Goal: Information Seeking & Learning: Learn about a topic

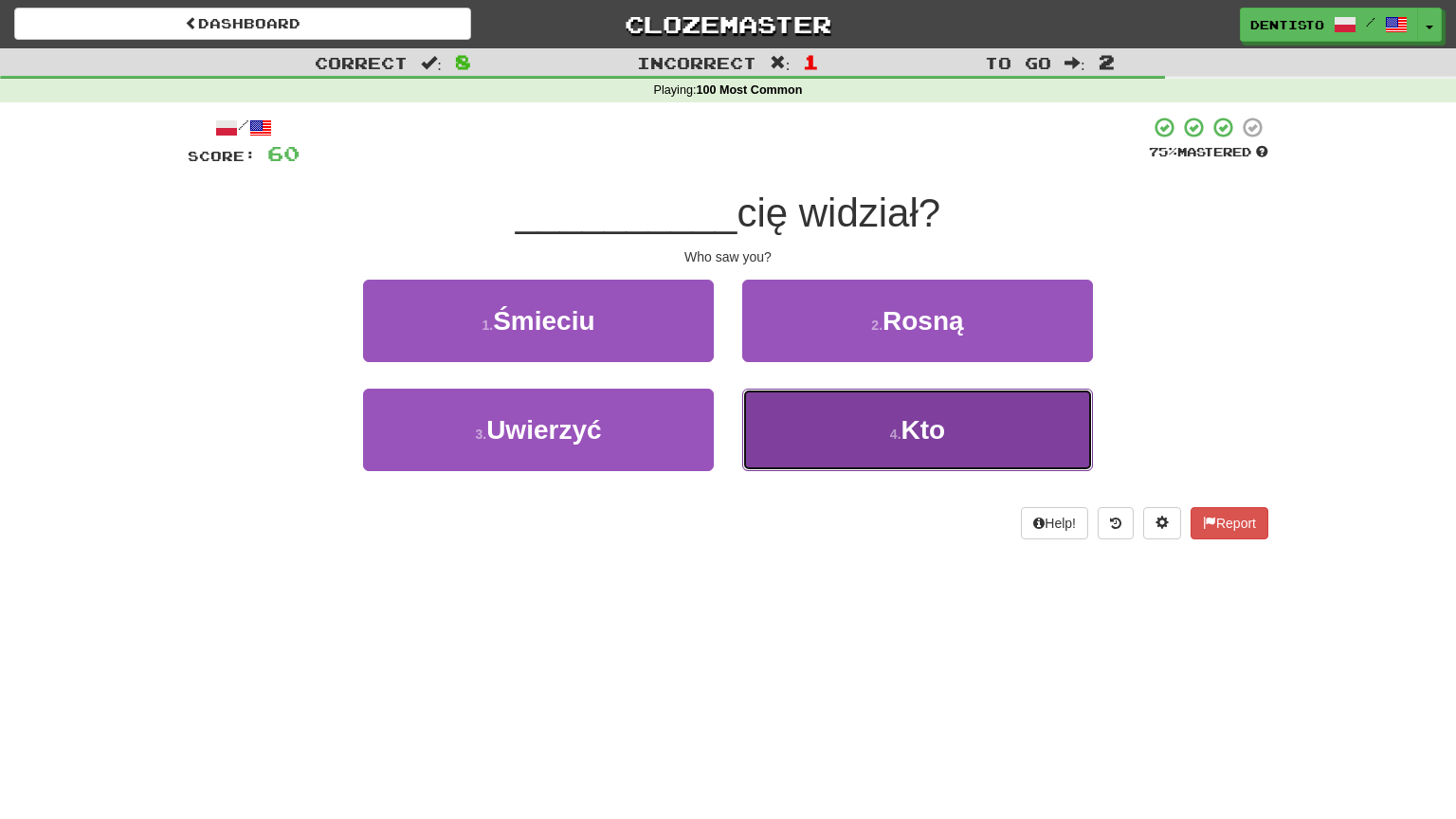
click at [811, 428] on button "4 . Kto" at bounding box center [917, 430] width 351 height 83
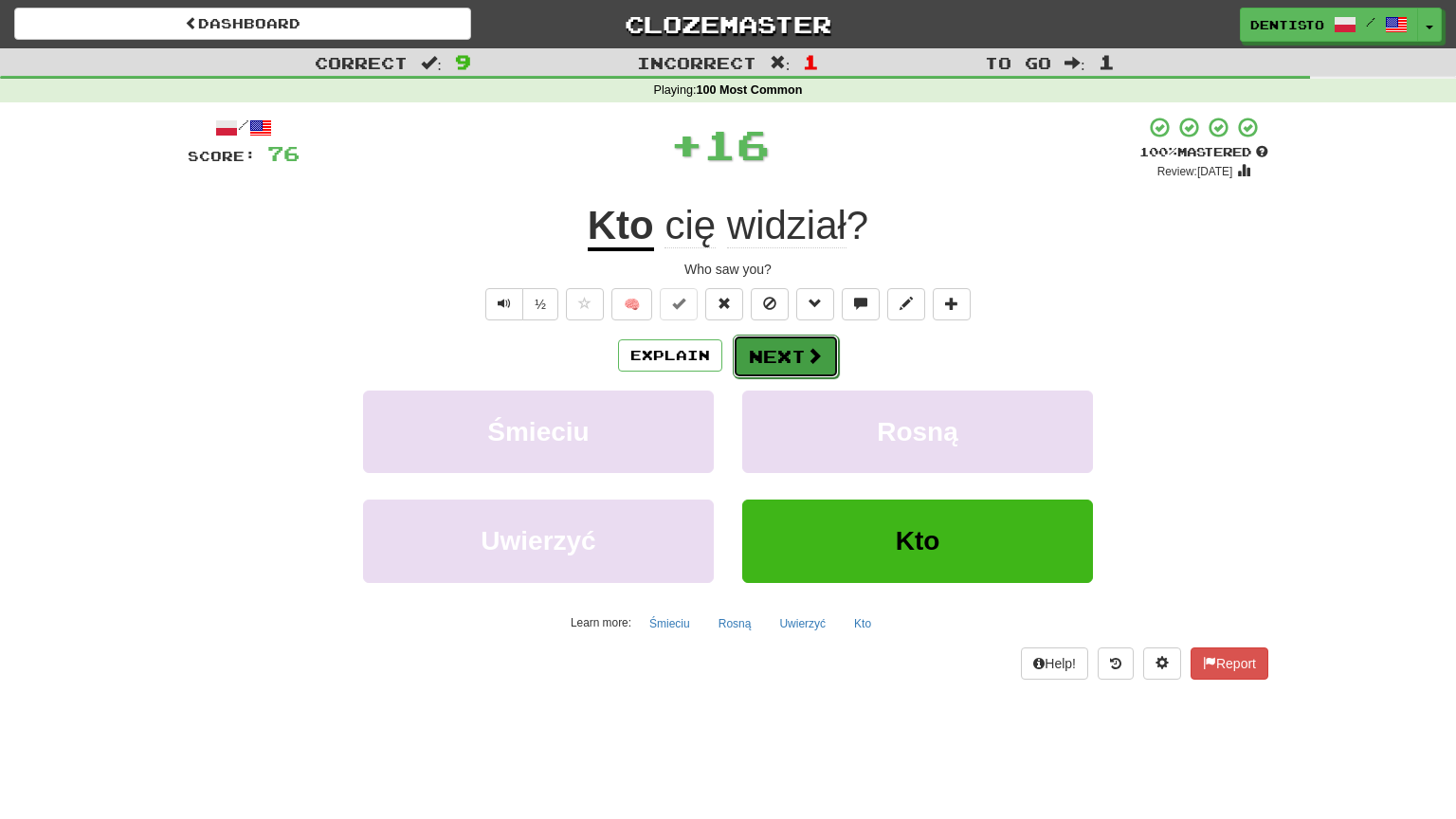
click at [762, 353] on button "Next" at bounding box center [785, 356] width 106 height 43
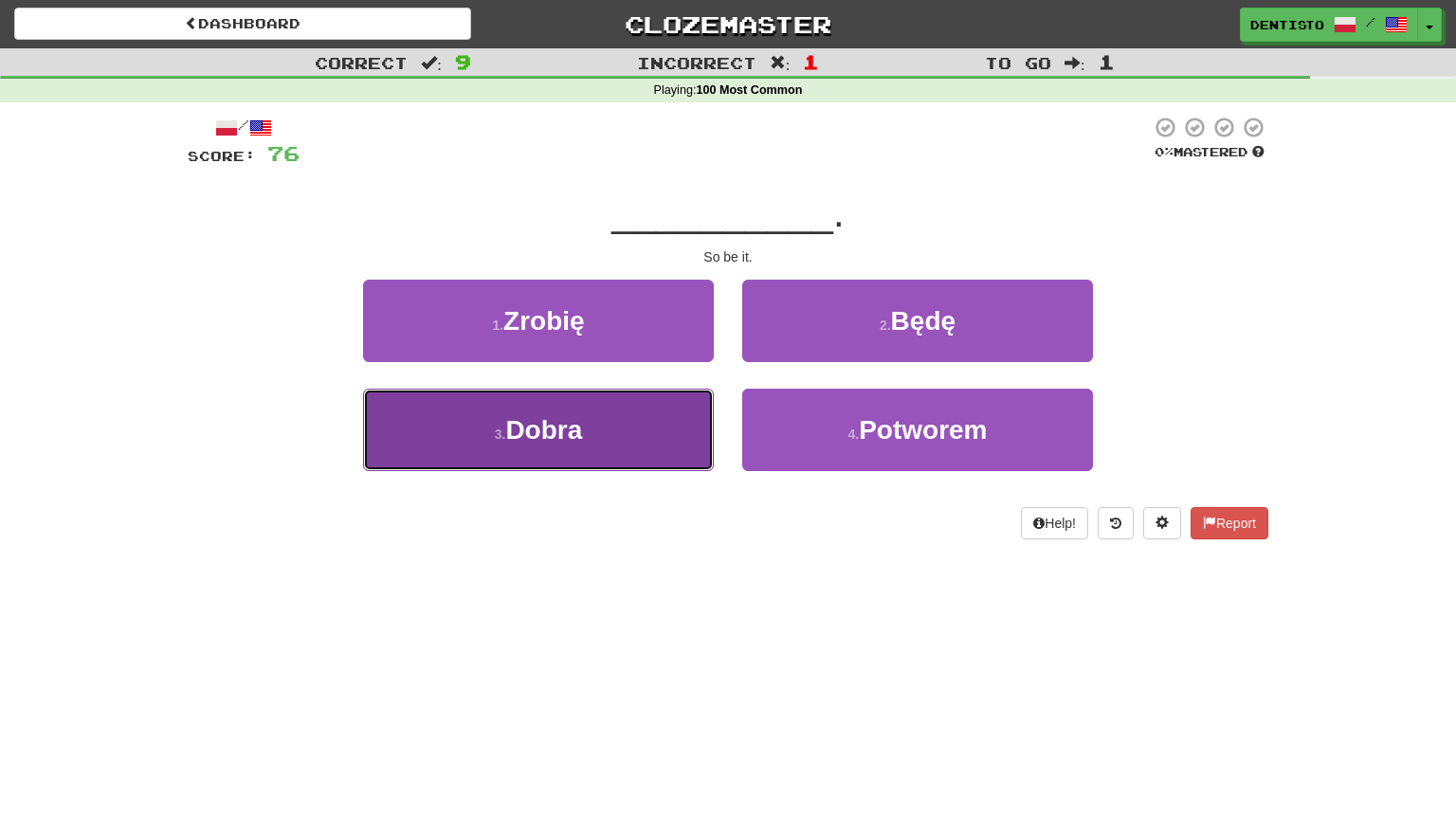
click at [611, 431] on button "3 . Dobra" at bounding box center [539, 430] width 351 height 83
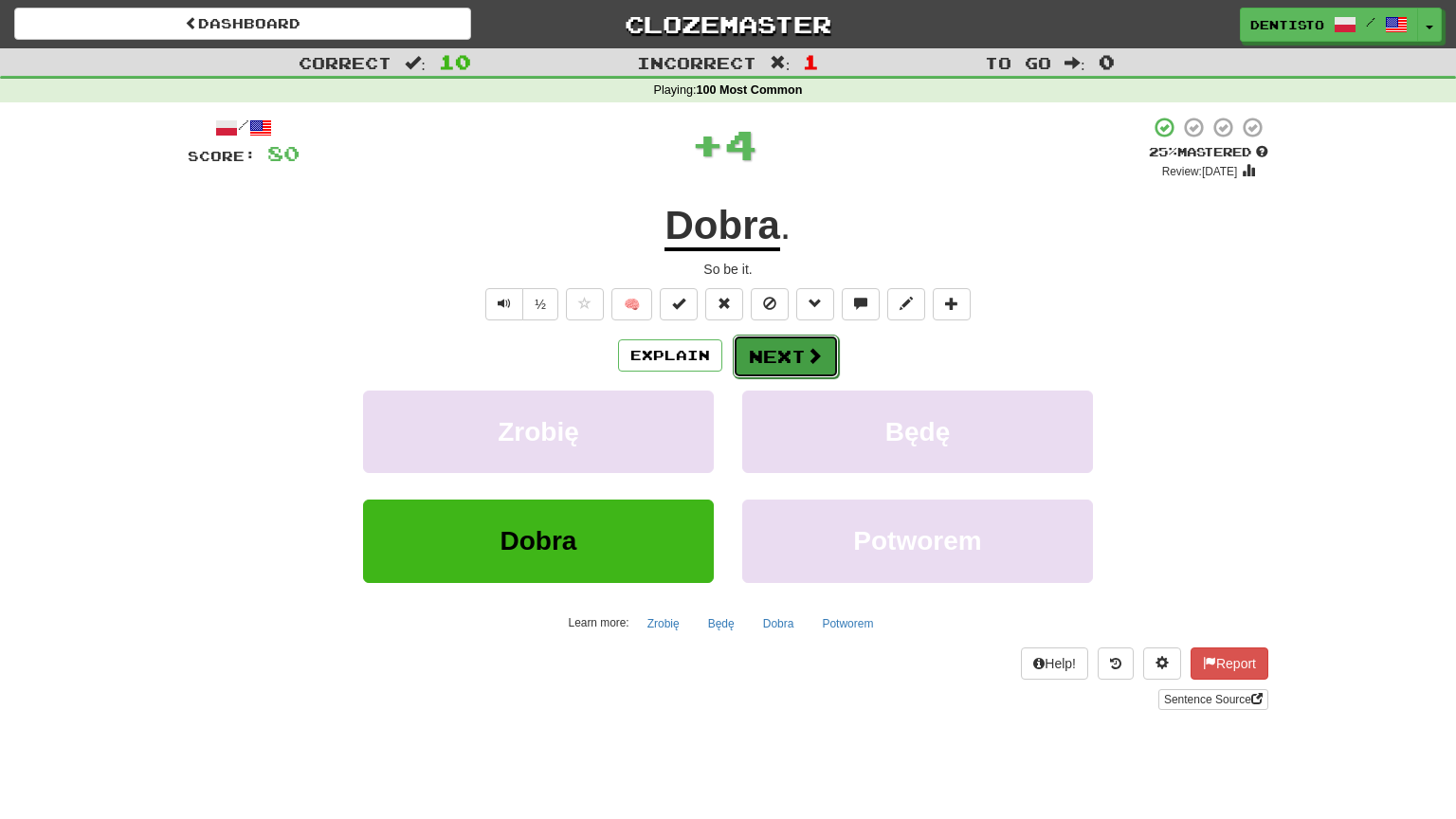
click at [776, 356] on button "Next" at bounding box center [785, 356] width 106 height 43
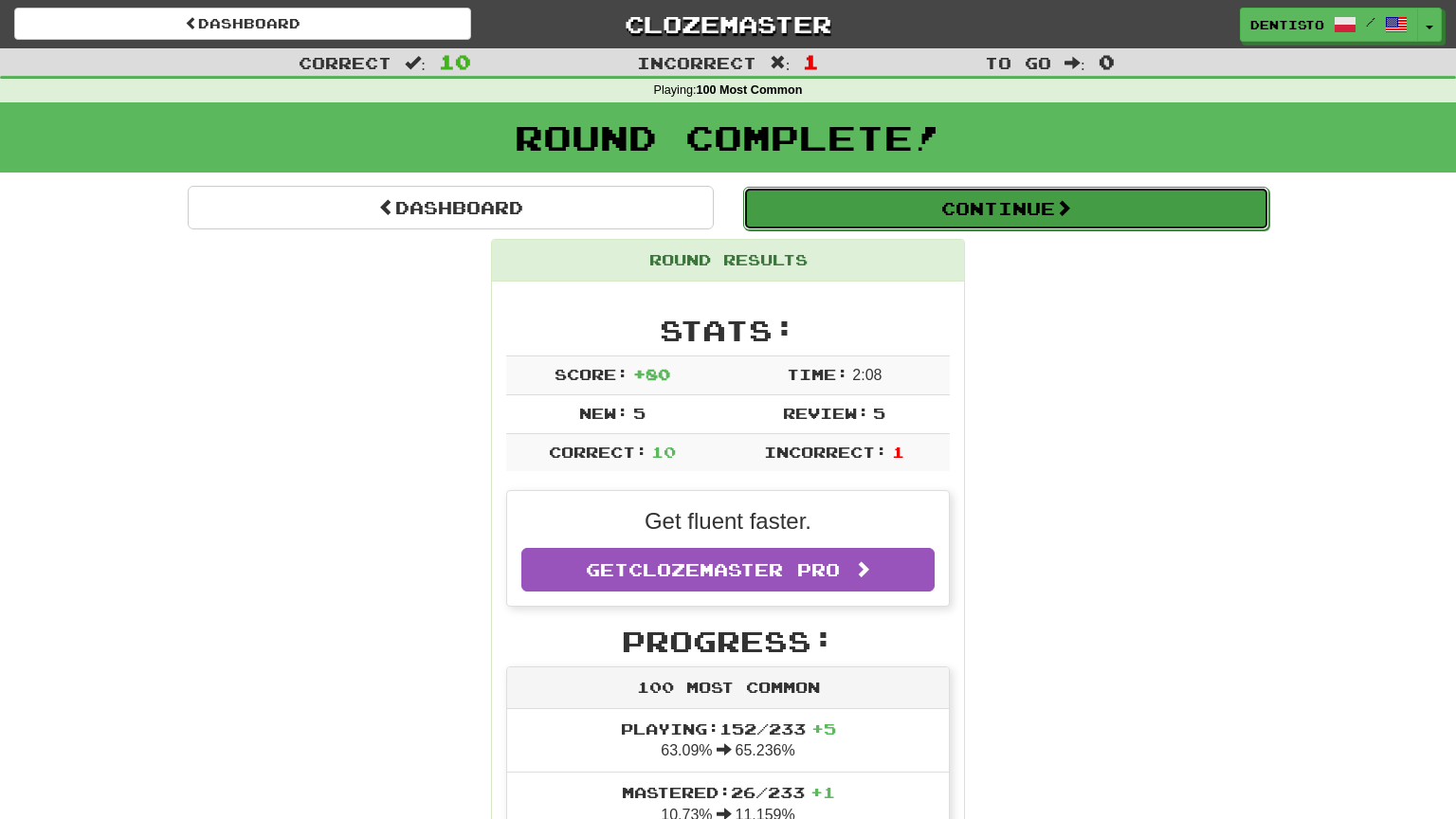
click at [824, 199] on button "Continue" at bounding box center [1006, 208] width 526 height 43
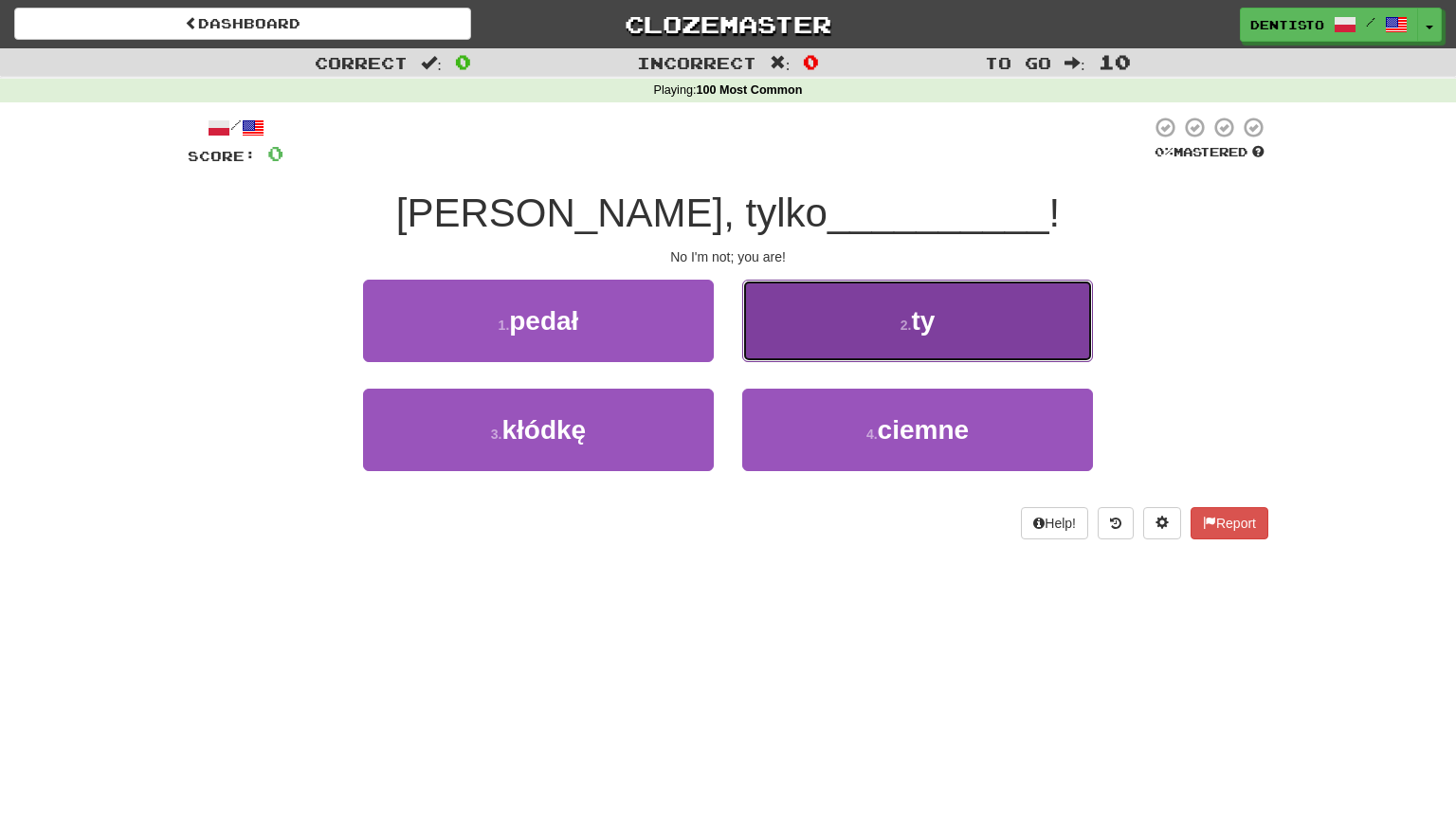
click at [820, 322] on button "2 . ty" at bounding box center [917, 321] width 351 height 83
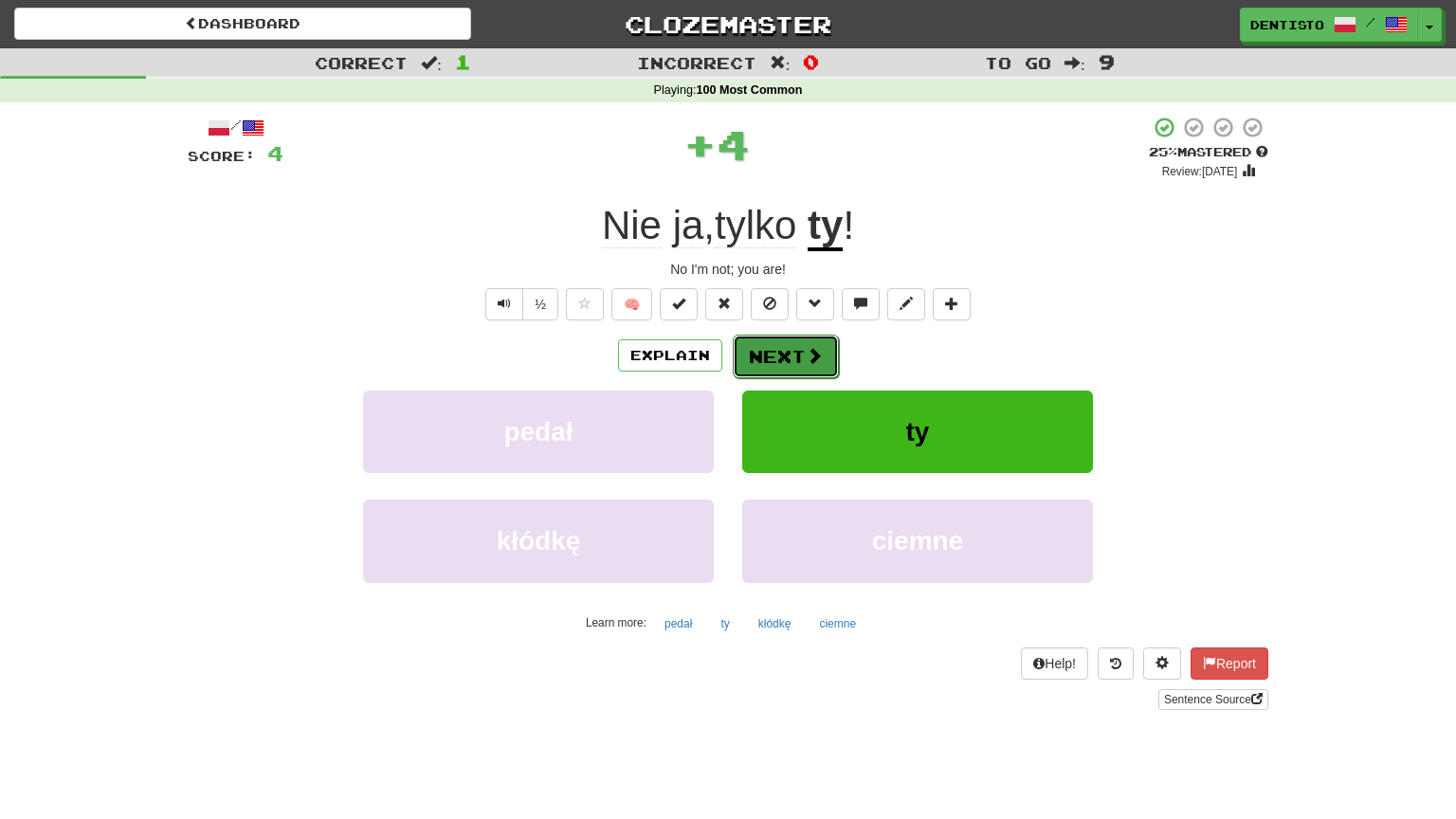
click at [781, 357] on button "Next" at bounding box center [785, 356] width 106 height 43
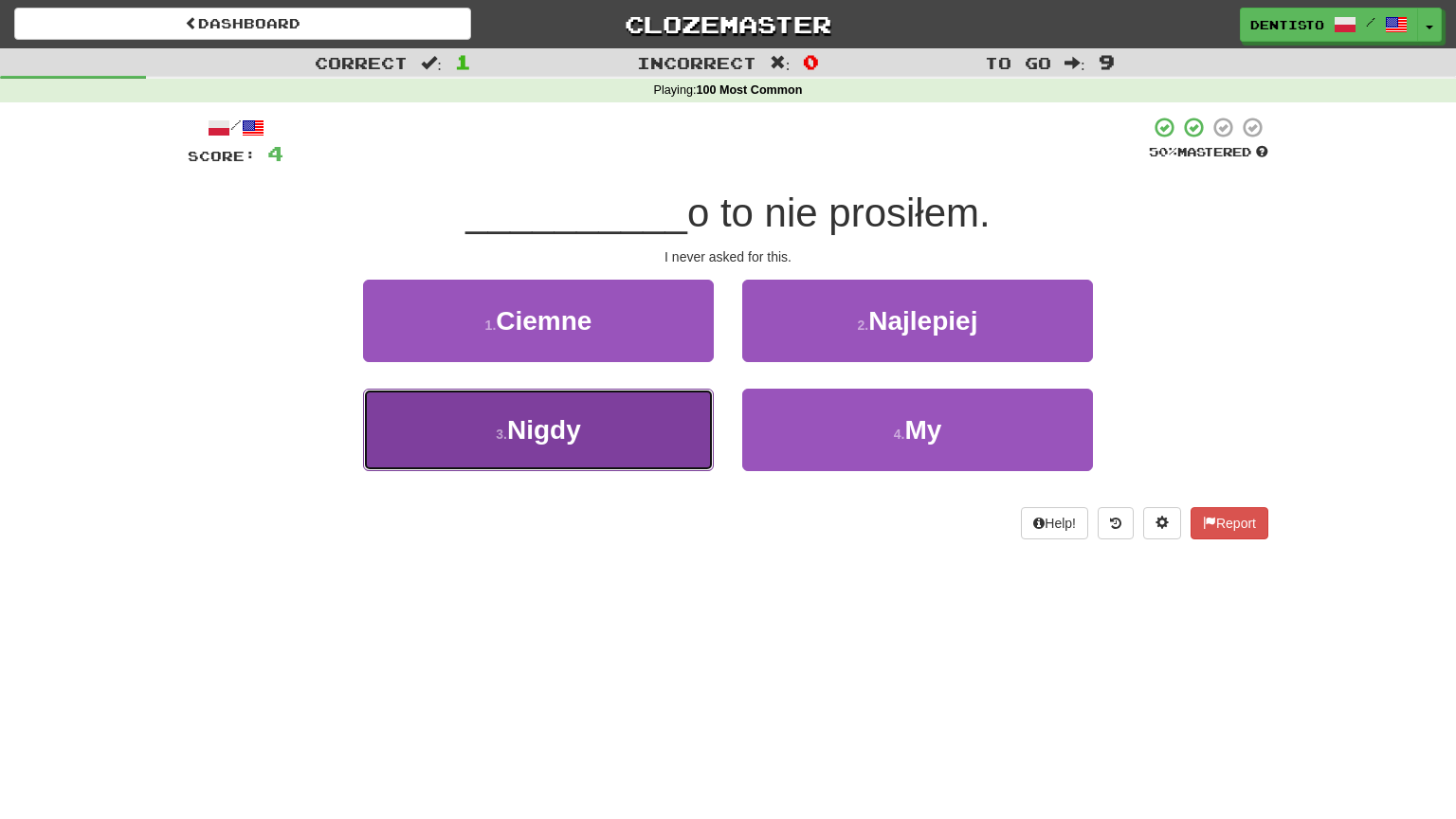
click at [568, 409] on button "3 . Nigdy" at bounding box center [539, 430] width 351 height 83
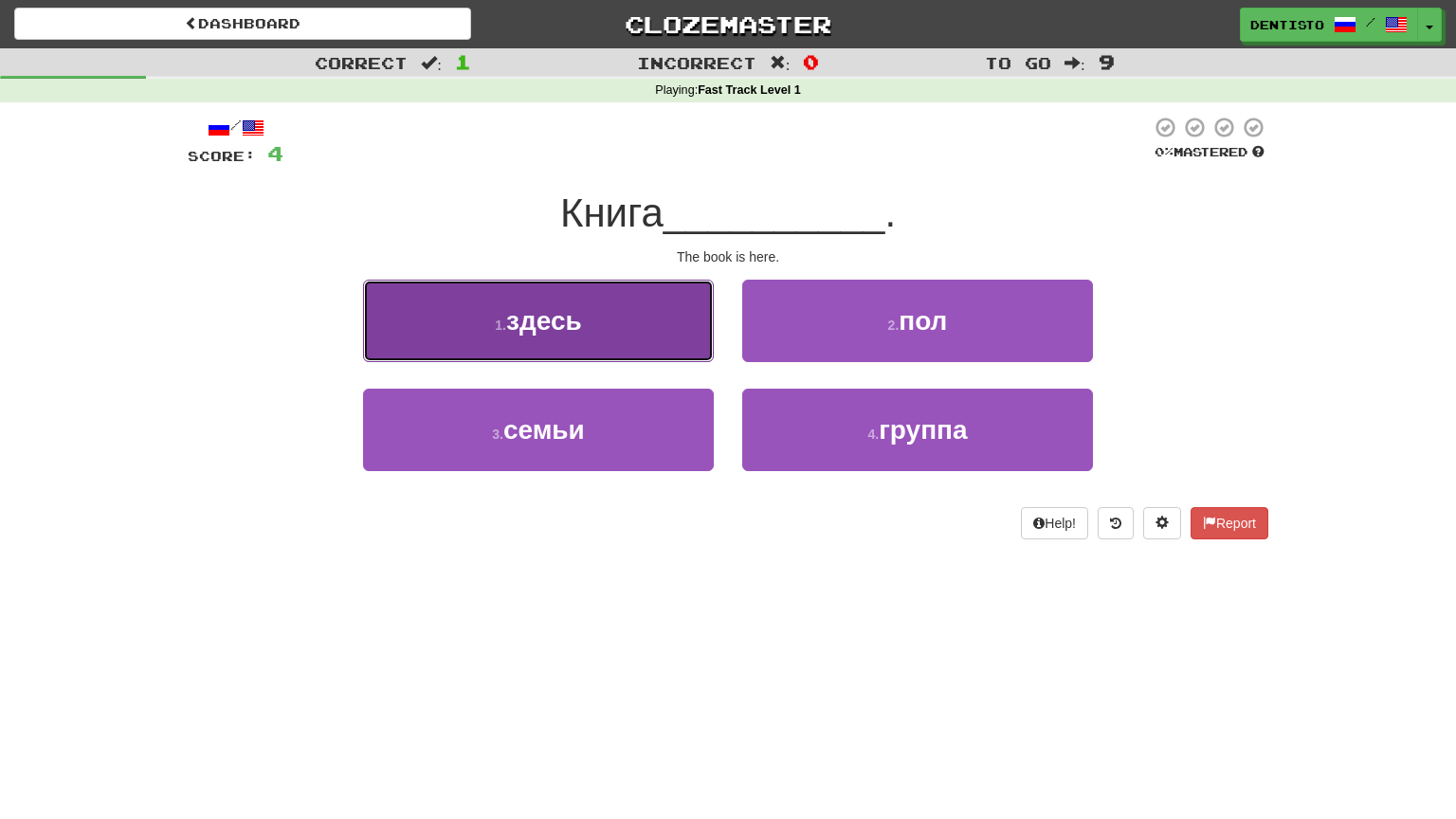
click at [676, 351] on button "1 . здесь" at bounding box center [539, 321] width 351 height 83
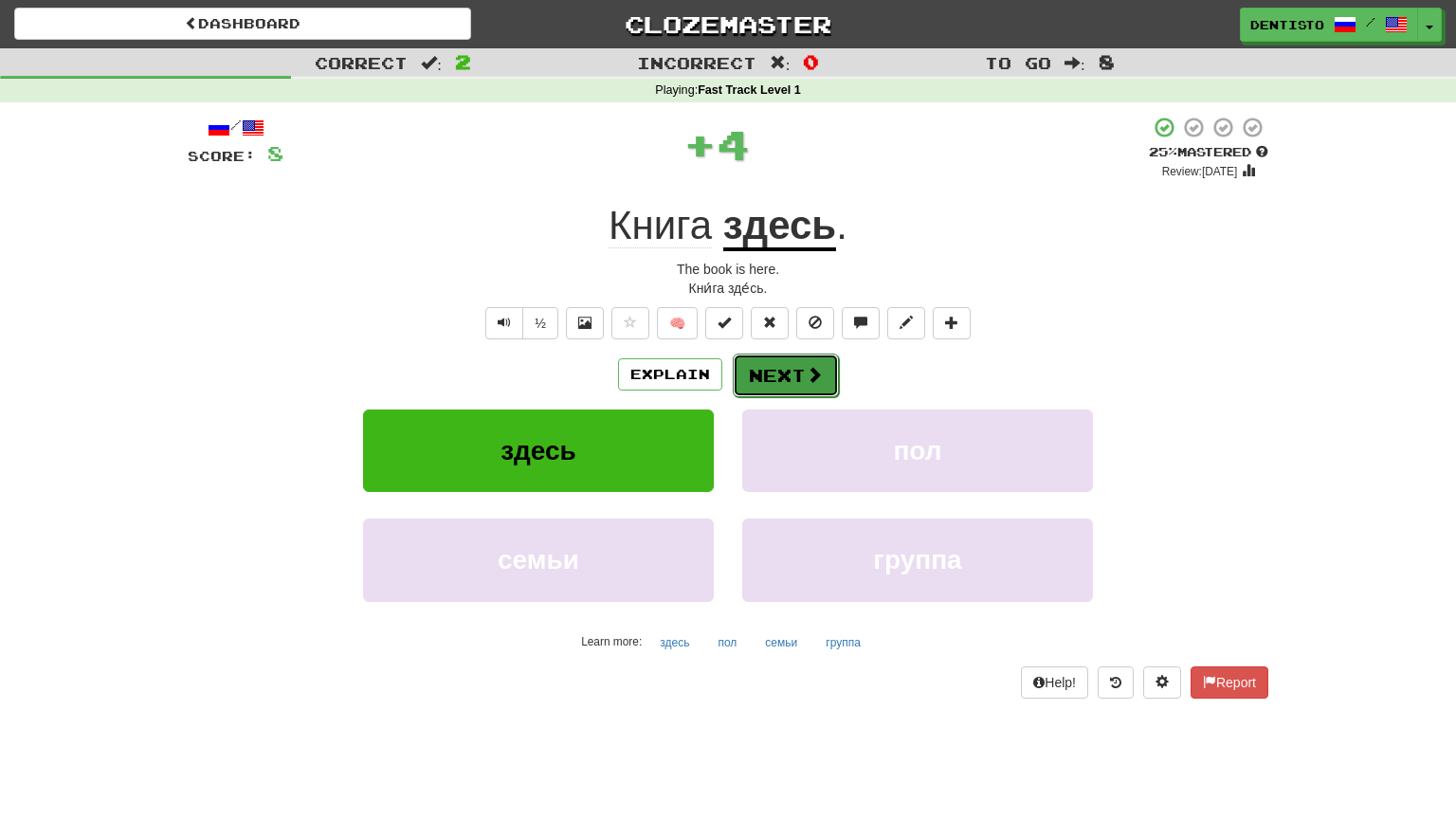
click at [762, 375] on button "Next" at bounding box center [785, 375] width 106 height 43
